Goal: Transaction & Acquisition: Obtain resource

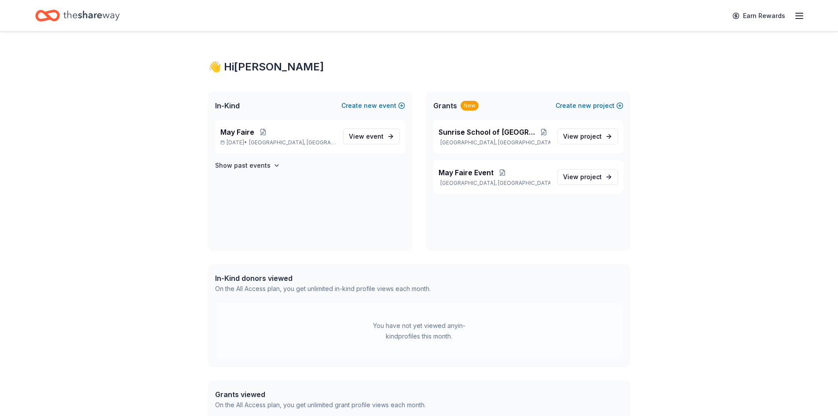
click at [686, 270] on div "👋 Hi Cecilia In-Kind Create new event May Faire May 02, 2026 • Palmetto Bay, FL…" at bounding box center [419, 271] width 838 height 479
click at [804, 8] on div "Earn Rewards" at bounding box center [419, 15] width 838 height 31
click at [800, 16] on line "button" at bounding box center [799, 16] width 7 height 0
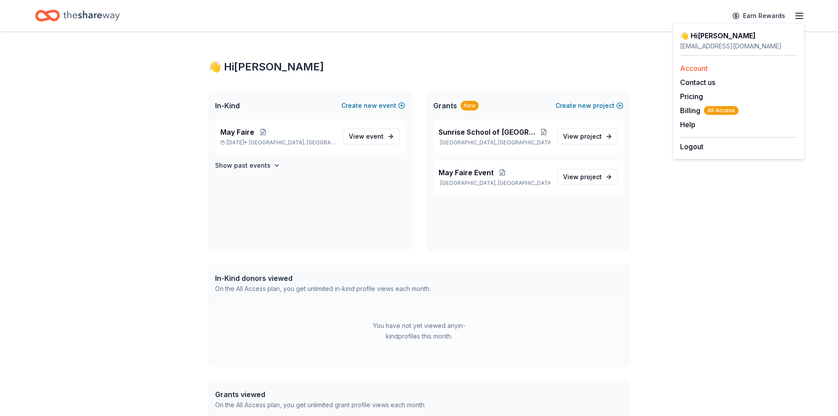
click at [693, 67] on link "Account" at bounding box center [694, 68] width 28 height 9
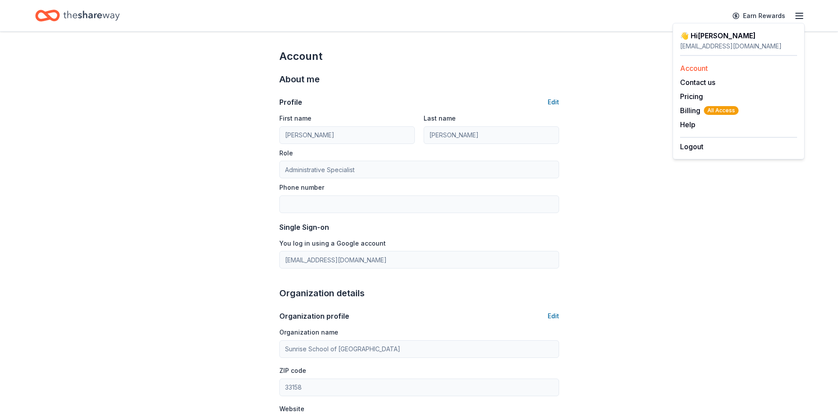
click at [703, 68] on link "Account" at bounding box center [694, 68] width 28 height 9
click at [730, 264] on div "Account About me Profile Edit First name Cecilia Last name Gonzalez Role Admini…" at bounding box center [419, 410] width 838 height 757
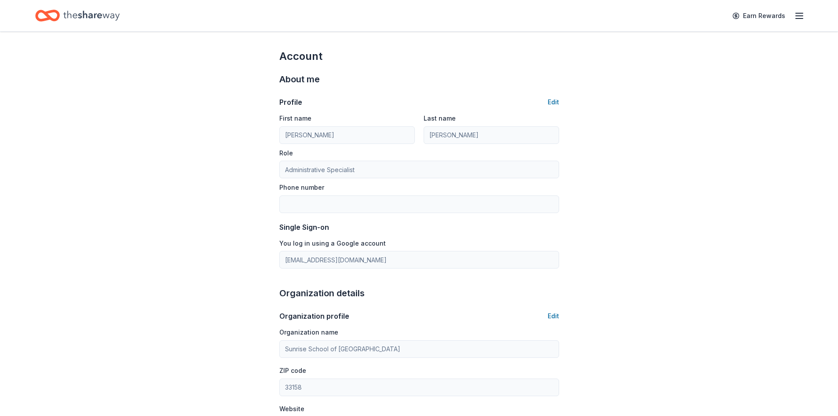
click at [97, 17] on icon "Home" at bounding box center [91, 16] width 56 height 18
click at [768, 20] on link "Earn Rewards" at bounding box center [758, 16] width 63 height 16
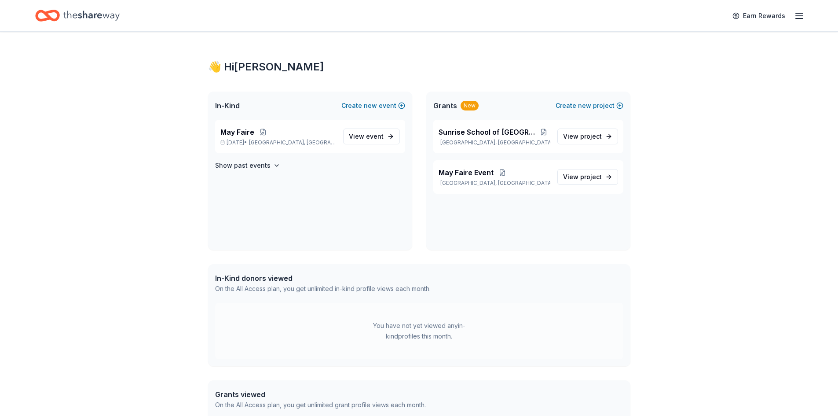
click at [798, 13] on line "button" at bounding box center [799, 13] width 7 height 0
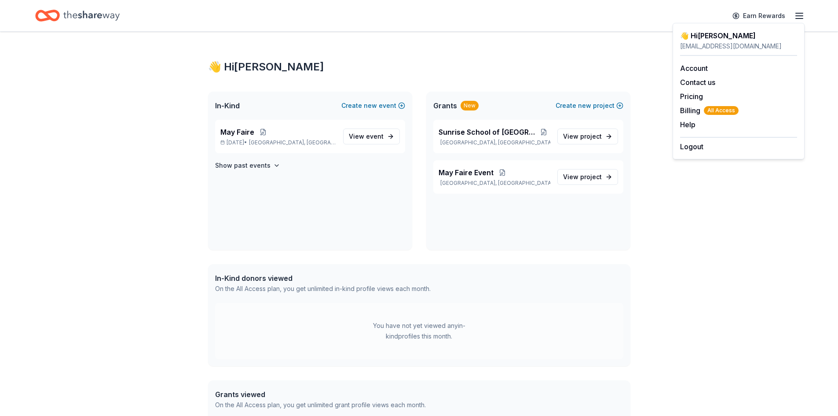
click at [694, 211] on div "👋 Hi Cecilia In-Kind Create new event May Faire May 02, 2026 • Palmetto Bay, FL…" at bounding box center [419, 271] width 838 height 479
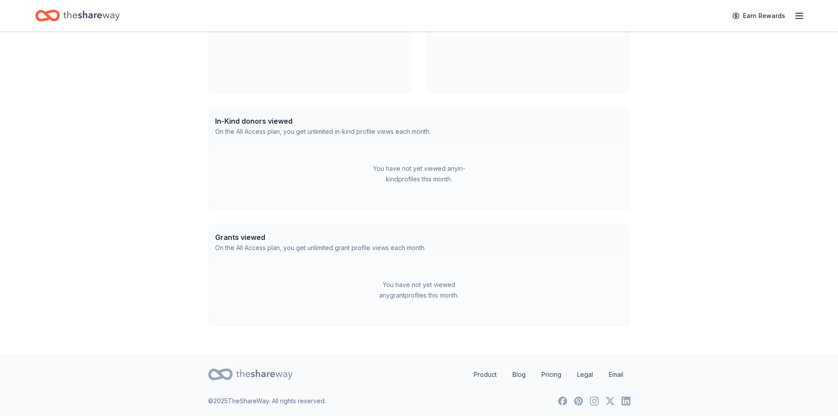
scroll to position [158, 0]
click at [409, 263] on div "You have not yet viewed any grant profiles this month." at bounding box center [419, 289] width 408 height 56
click at [403, 296] on div "You have not yet viewed any grant profiles this month." at bounding box center [419, 288] width 110 height 21
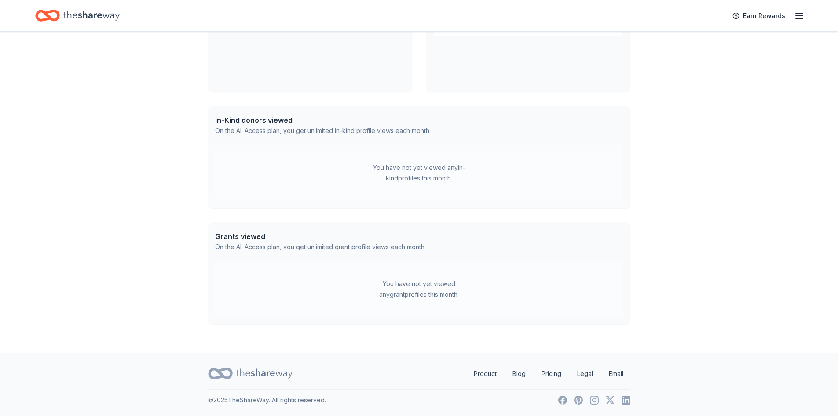
click at [304, 255] on div "Grants viewed On the All Access plan, you get unlimited grant profile views eac…" at bounding box center [419, 241] width 422 height 39
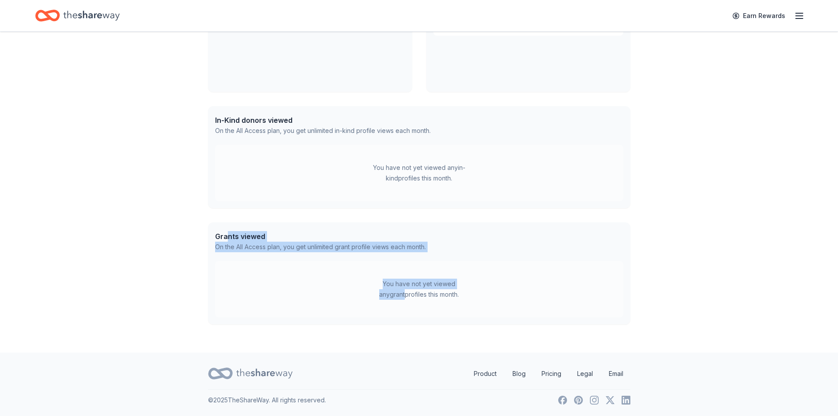
drag, startPoint x: 229, startPoint y: 230, endPoint x: 501, endPoint y: 280, distance: 277.3
click at [501, 280] on div "Grants viewed On the All Access plan, you get unlimited grant profile views eac…" at bounding box center [419, 273] width 422 height 102
click at [501, 280] on div "You have not yet viewed any grant profiles this month." at bounding box center [419, 289] width 408 height 56
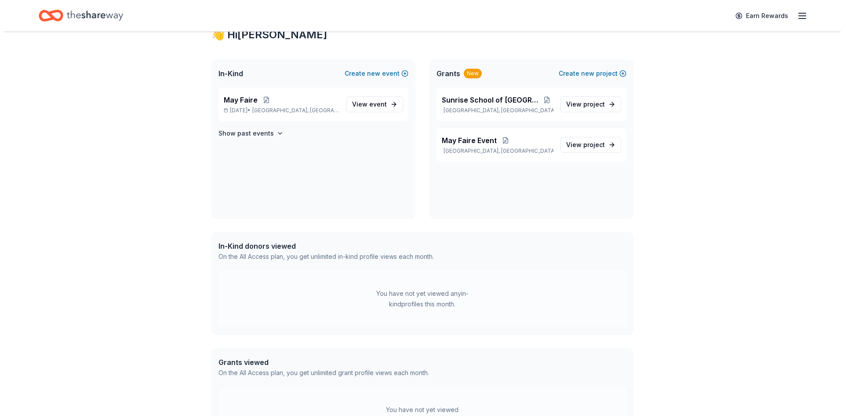
scroll to position [0, 0]
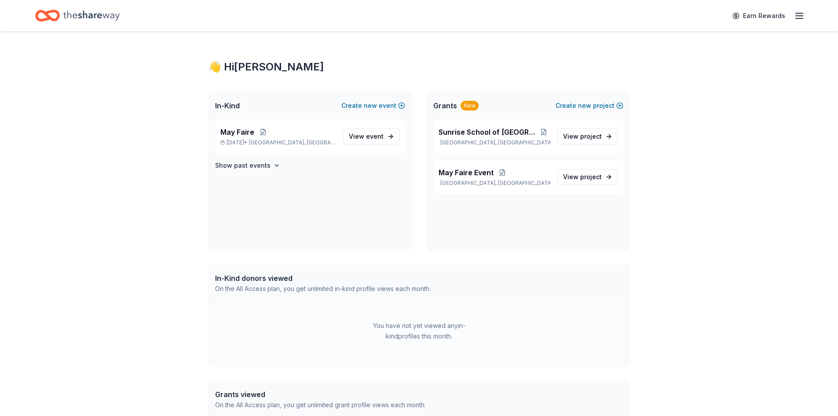
click at [457, 102] on div "Grants New" at bounding box center [455, 105] width 45 height 11
click at [523, 135] on p "Sunrise School of [GEOGRAPHIC_DATA]" at bounding box center [495, 132] width 112 height 11
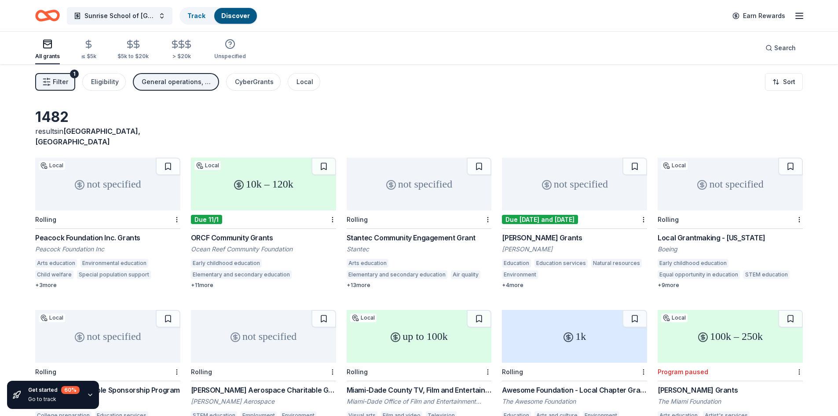
click at [794, 17] on icon "button" at bounding box center [799, 16] width 11 height 11
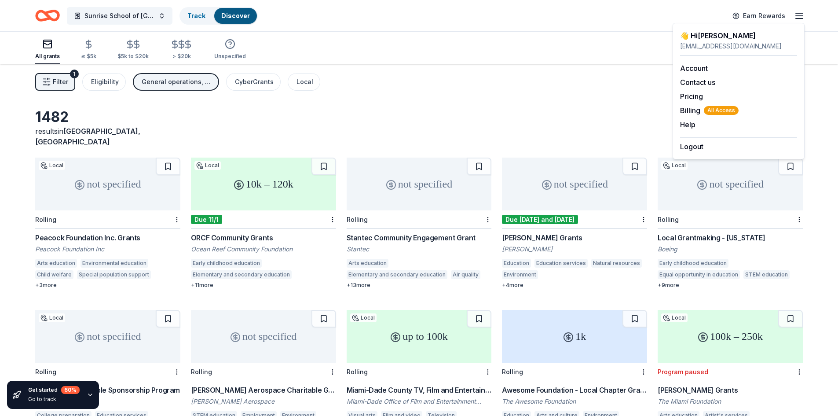
drag, startPoint x: 796, startPoint y: 17, endPoint x: 688, endPoint y: 31, distance: 108.7
click at [796, 17] on icon "button" at bounding box center [799, 16] width 11 height 11
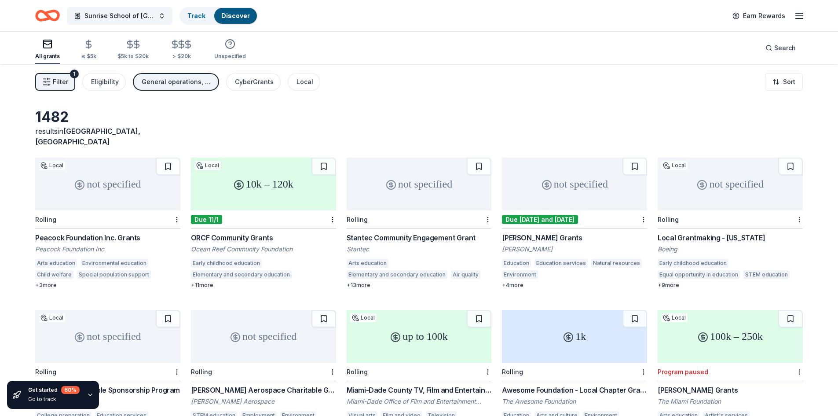
click at [69, 83] on button "Filter 1" at bounding box center [55, 82] width 40 height 18
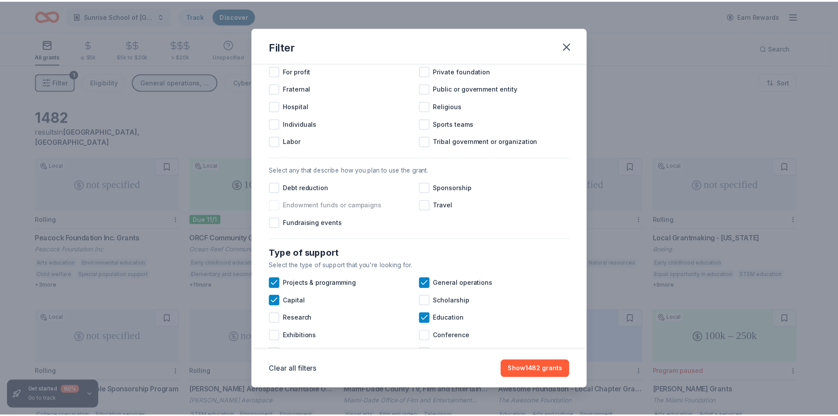
scroll to position [220, 0]
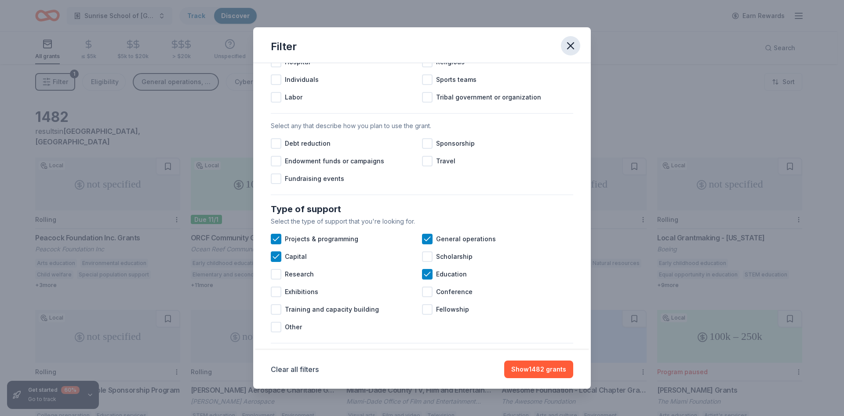
click at [572, 51] on icon "button" at bounding box center [571, 46] width 12 height 12
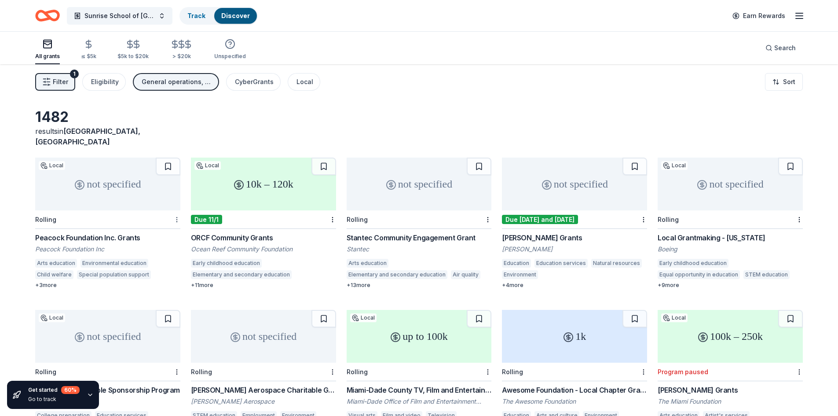
click at [175, 209] on html "Sunrise School of Miami Track Discover Earn Rewards All grants ≤ $5k $5k to $20…" at bounding box center [419, 208] width 838 height 416
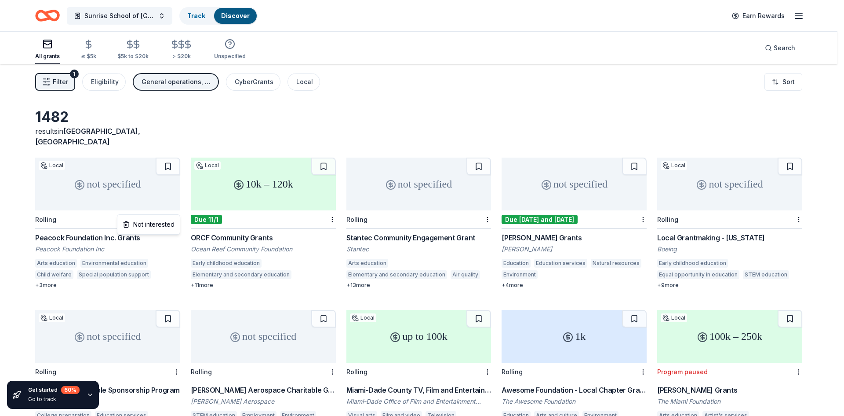
click at [175, 209] on html "Sunrise School of Miami Track Discover Earn Rewards All grants ≤ $5k $5k to $20…" at bounding box center [422, 208] width 844 height 416
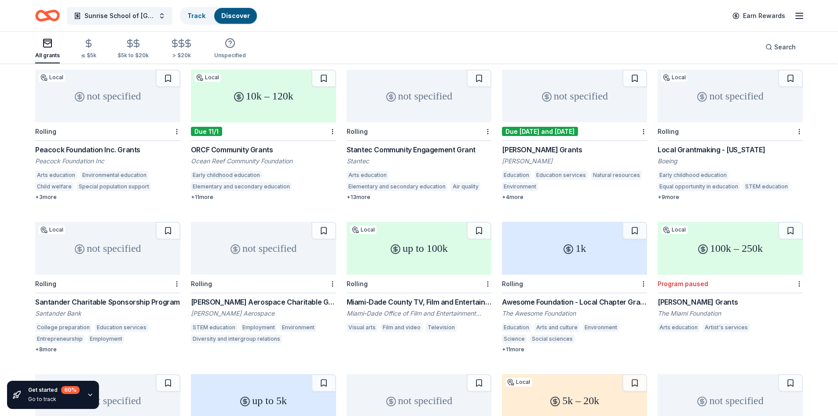
scroll to position [0, 0]
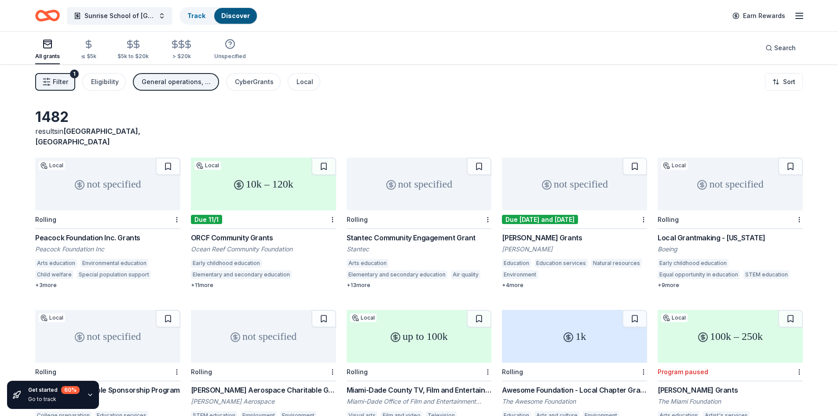
click at [244, 174] on div "10k – 120k" at bounding box center [263, 183] width 145 height 53
click at [326, 157] on button at bounding box center [323, 166] width 25 height 18
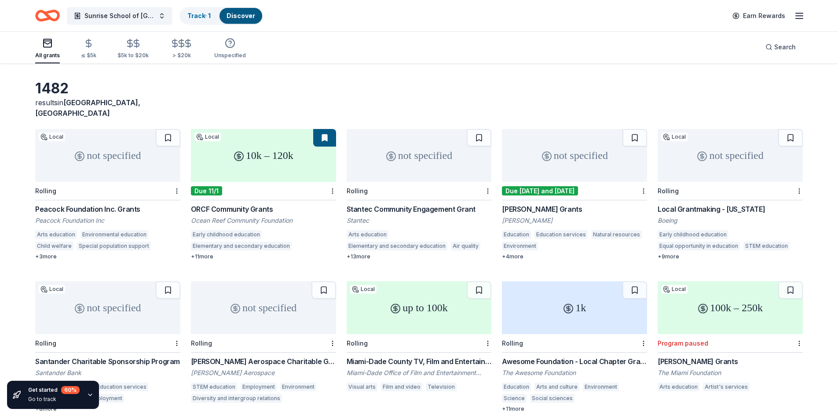
scroll to position [44, 0]
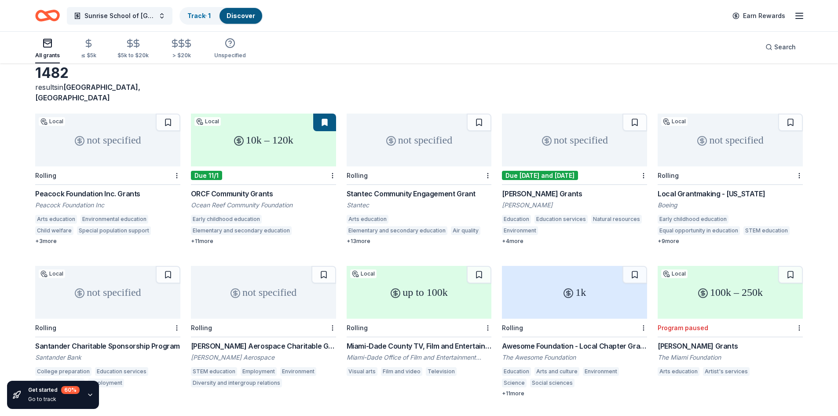
click at [422, 144] on div "not specified" at bounding box center [419, 139] width 145 height 53
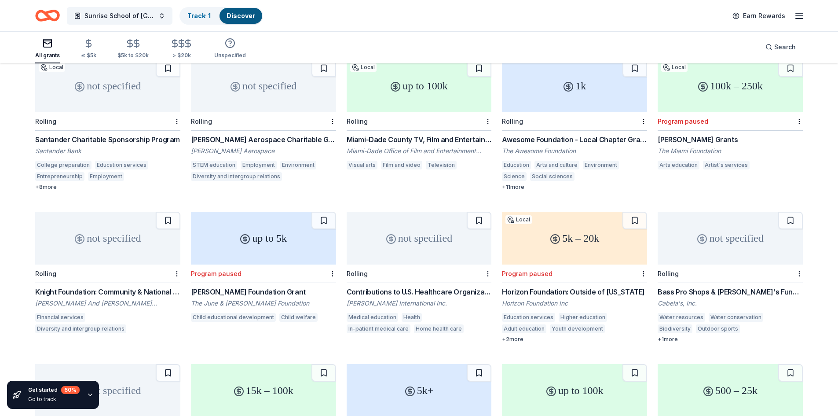
scroll to position [308, 0]
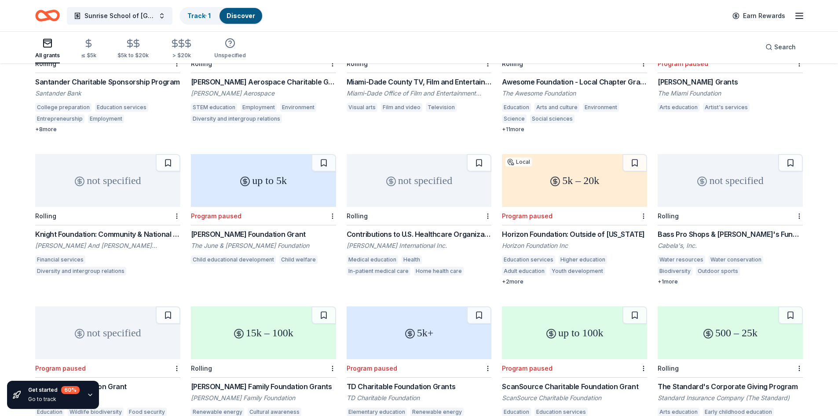
click at [130, 196] on div "not specified" at bounding box center [107, 180] width 145 height 53
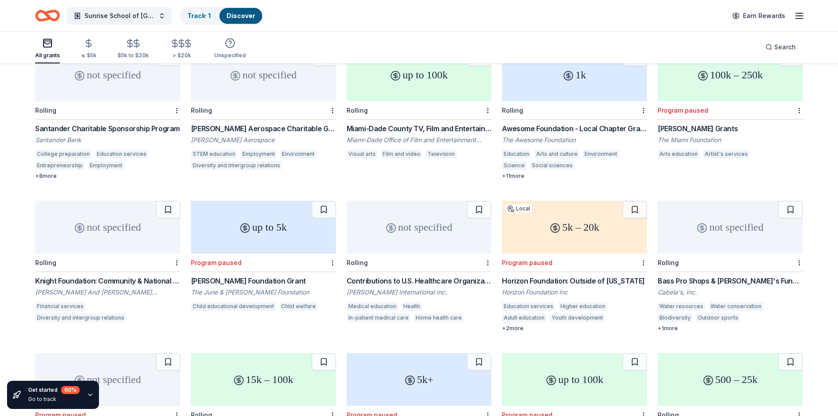
scroll to position [220, 0]
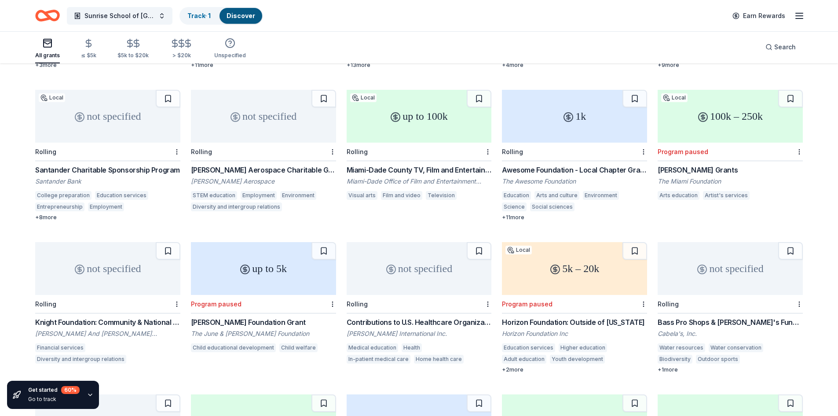
click at [720, 143] on div "Program paused" at bounding box center [730, 152] width 145 height 18
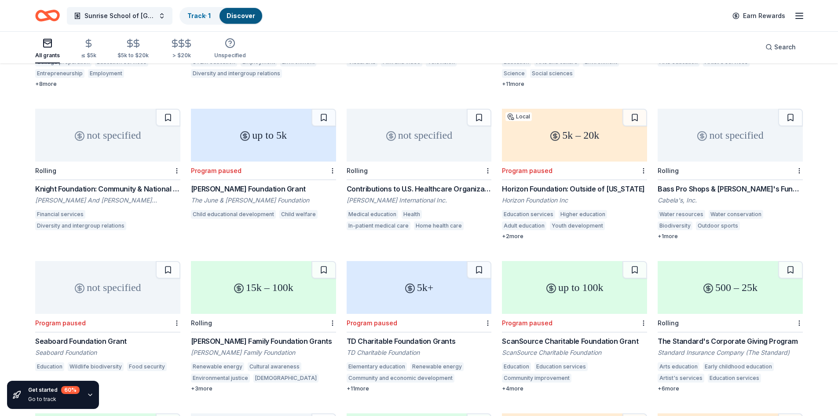
scroll to position [396, 0]
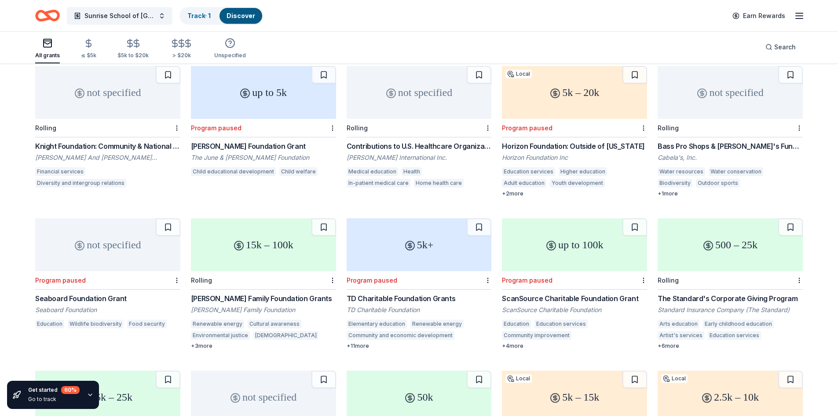
click at [283, 252] on div "15k – 100k" at bounding box center [263, 244] width 145 height 53
click at [384, 239] on div "5k+" at bounding box center [419, 244] width 145 height 53
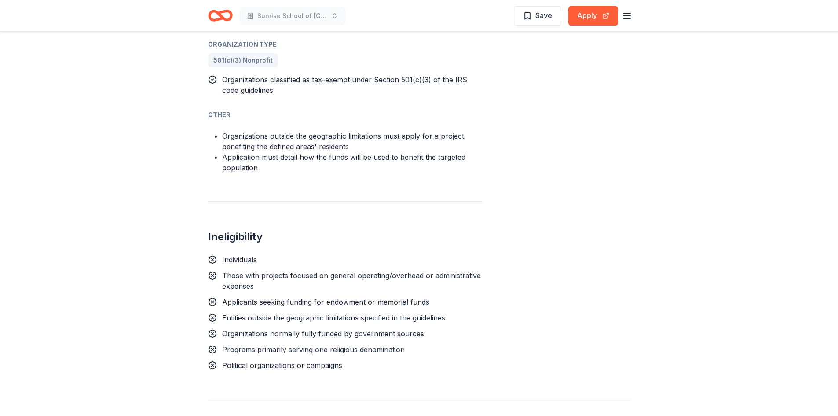
scroll to position [748, 0]
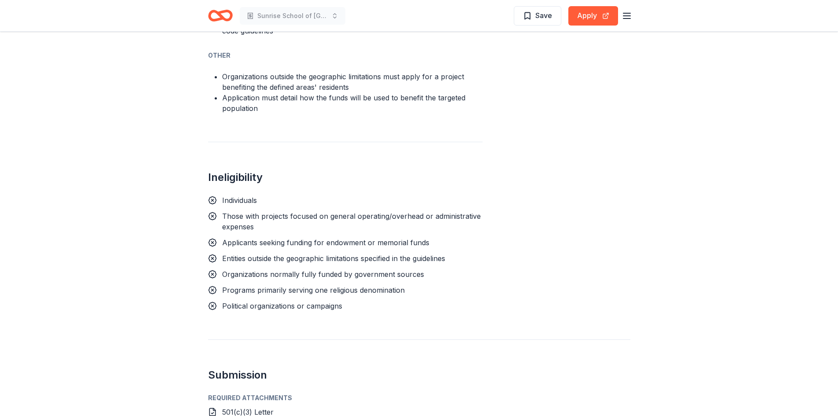
drag, startPoint x: 257, startPoint y: 230, endPoint x: 441, endPoint y: 235, distance: 183.5
click at [441, 253] on div "Entities outside the geographic limitations specified in the guidelines" at bounding box center [333, 258] width 223 height 11
click at [441, 239] on div "Individuals Those with projects focused on general operating/overhead or admini…" at bounding box center [345, 253] width 274 height 116
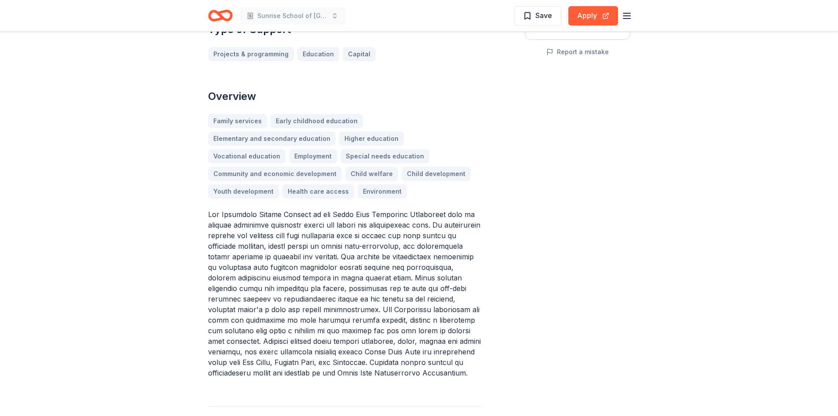
scroll to position [88, 0]
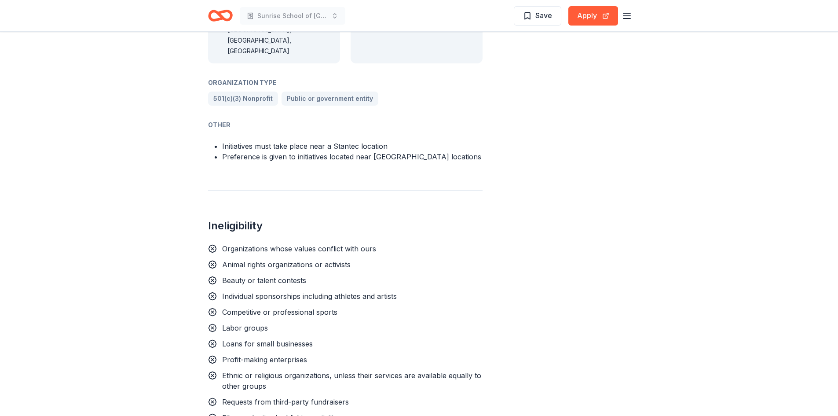
scroll to position [748, 0]
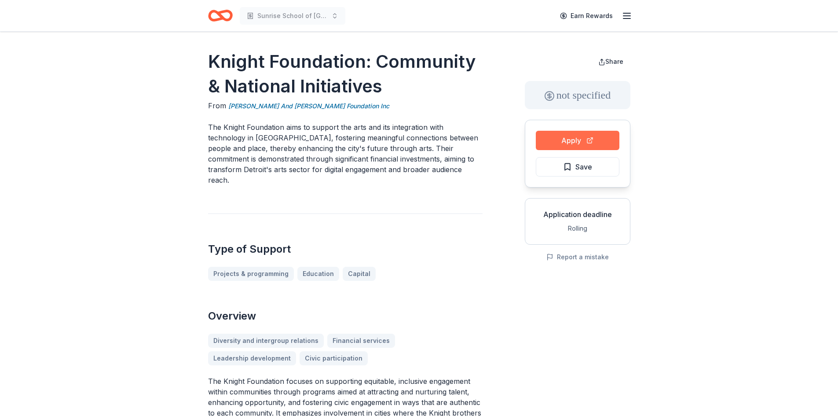
click at [584, 142] on button "Apply" at bounding box center [578, 140] width 84 height 19
click at [591, 142] on button "Apply" at bounding box center [578, 140] width 84 height 19
click at [601, 146] on button "Apply" at bounding box center [578, 140] width 84 height 19
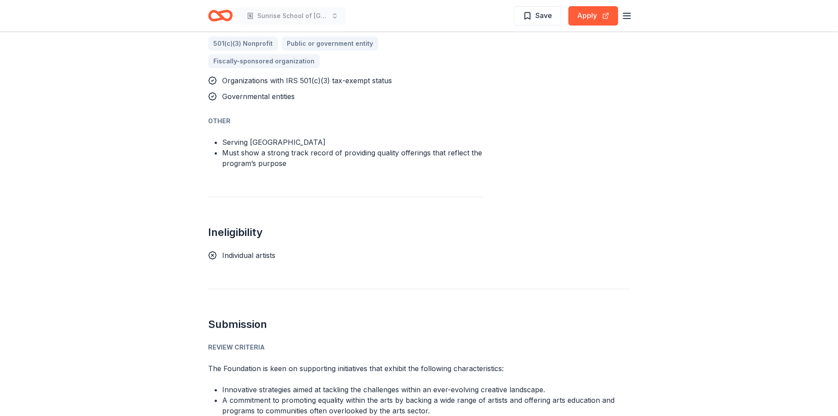
scroll to position [519, 0]
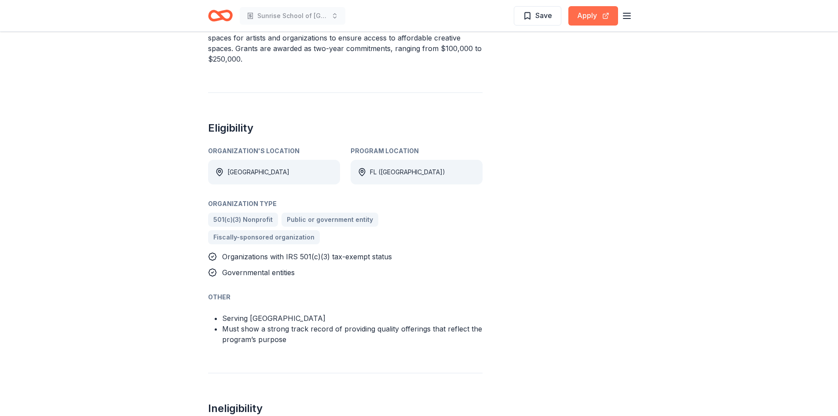
click at [591, 17] on button "Apply" at bounding box center [593, 15] width 50 height 19
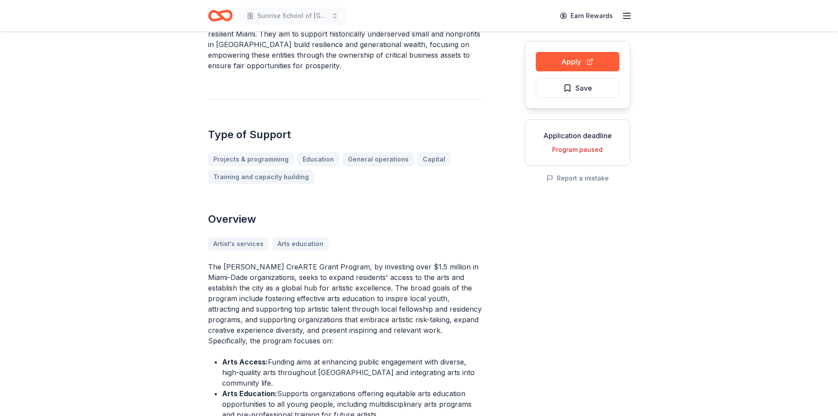
scroll to position [0, 0]
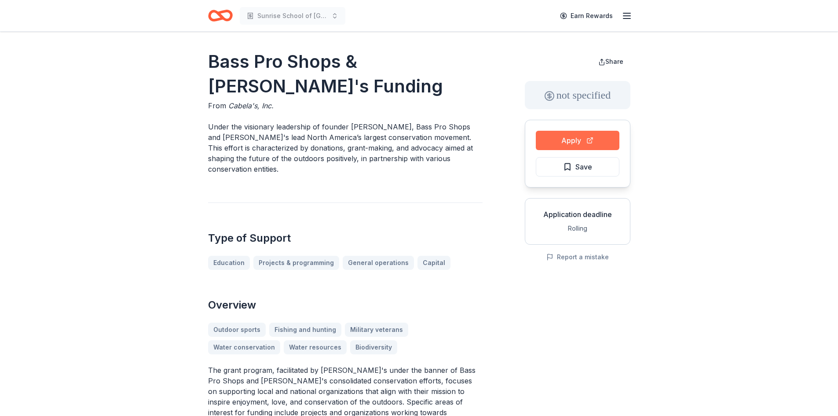
click at [597, 137] on button "Apply" at bounding box center [578, 140] width 84 height 19
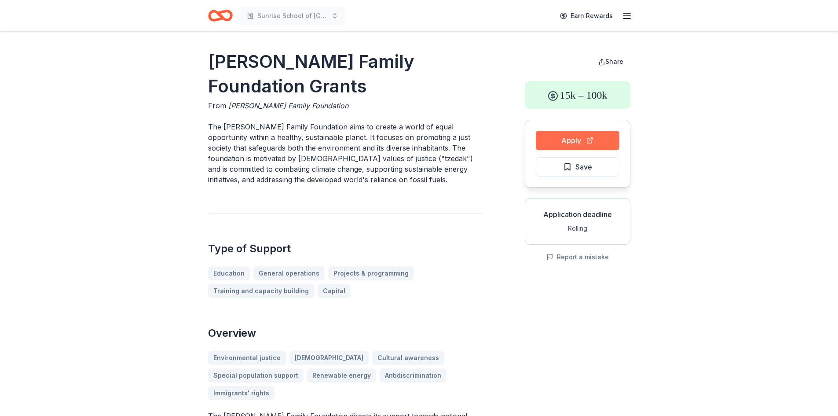
click at [589, 139] on button "Apply" at bounding box center [578, 140] width 84 height 19
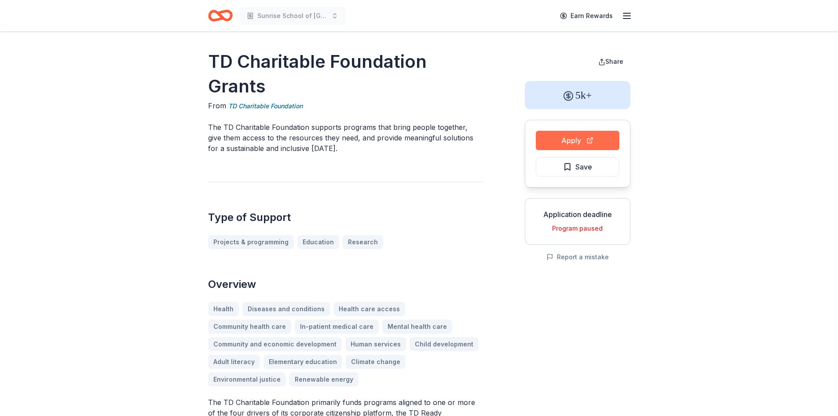
click at [585, 142] on button "Apply" at bounding box center [578, 140] width 84 height 19
